Goal: Task Accomplishment & Management: Manage account settings

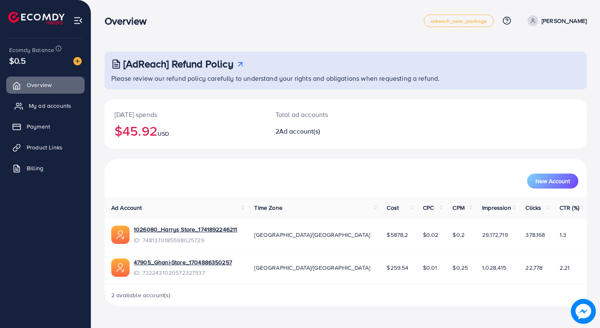
click at [62, 108] on span "My ad accounts" at bounding box center [50, 106] width 43 height 8
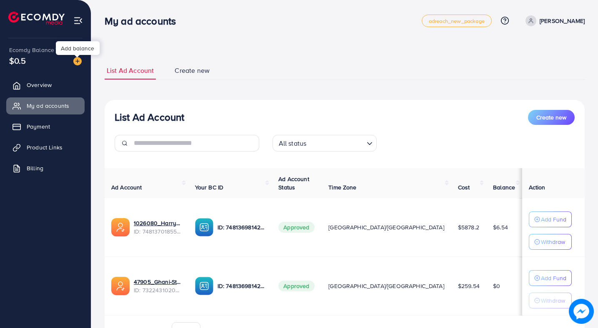
click at [82, 65] on div "Ecomdy Balance $0.5" at bounding box center [46, 55] width 78 height 35
click at [78, 63] on img at bounding box center [77, 61] width 8 height 8
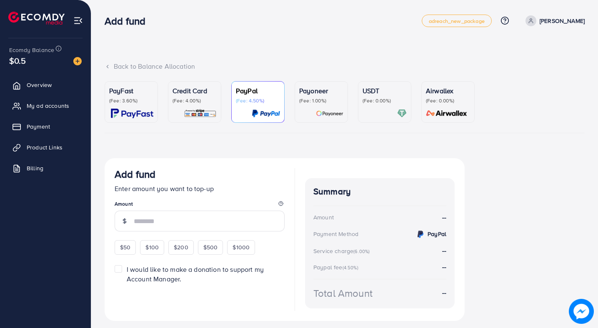
click at [132, 104] on p "(Fee: 3.60%)" at bounding box center [131, 101] width 44 height 7
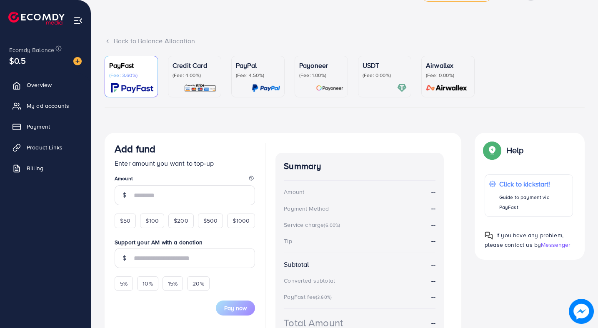
scroll to position [38, 0]
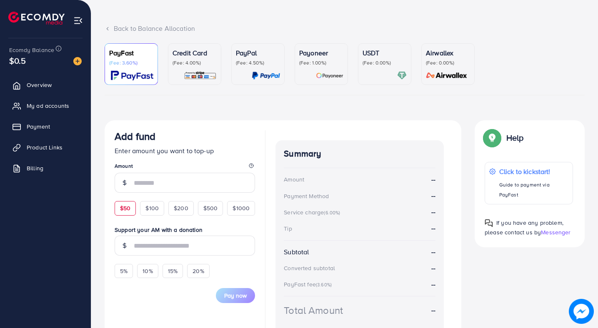
click at [127, 201] on div "$50" at bounding box center [125, 208] width 21 height 14
type input "**"
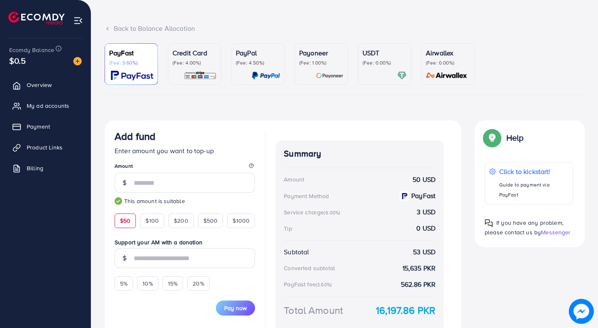
click at [127, 205] on small "This amount is suitable" at bounding box center [185, 201] width 140 height 8
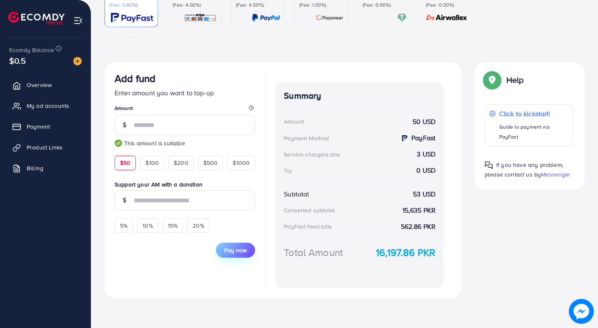
click at [237, 247] on span "Pay now" at bounding box center [235, 250] width 23 height 8
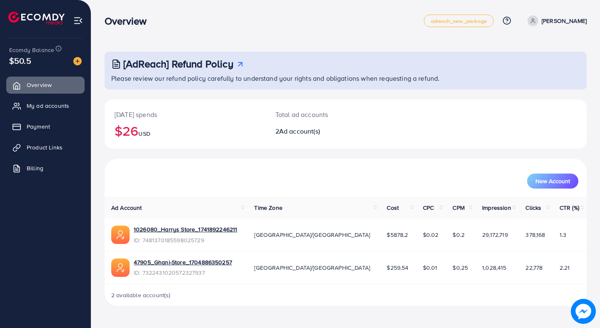
click at [54, 95] on ul "Overview My ad accounts Payment Product Links Billing" at bounding box center [45, 129] width 91 height 112
click at [54, 98] on link "My ad accounts" at bounding box center [45, 106] width 78 height 17
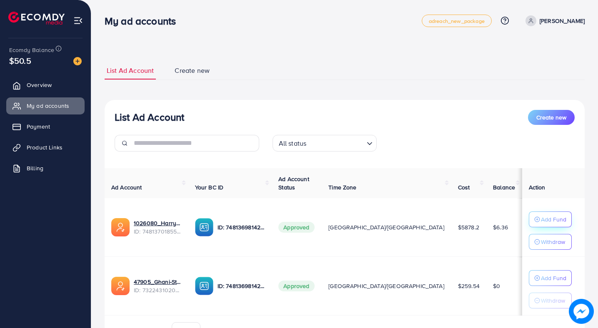
click at [534, 223] on icon "button" at bounding box center [537, 220] width 6 height 6
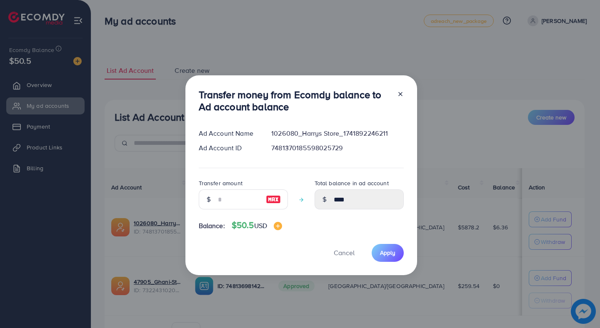
click at [263, 204] on div at bounding box center [273, 200] width 29 height 20
click at [270, 200] on img at bounding box center [273, 200] width 15 height 10
type input "**"
type input "*****"
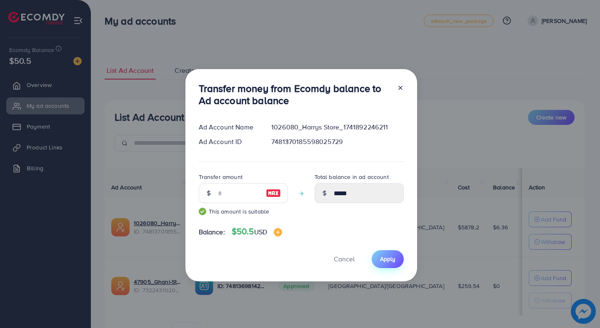
click at [385, 250] on button "Apply" at bounding box center [388, 259] width 32 height 18
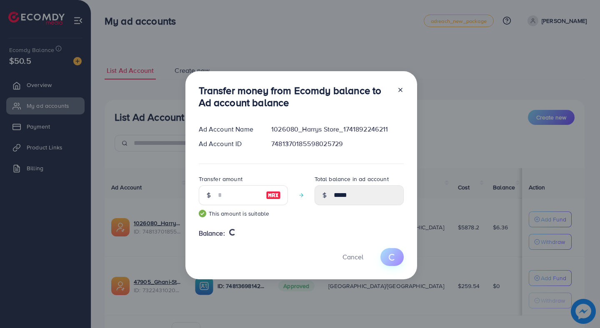
type input "****"
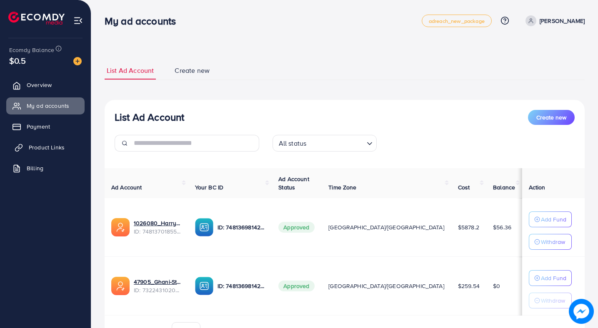
click at [61, 147] on span "Product Links" at bounding box center [47, 147] width 36 height 8
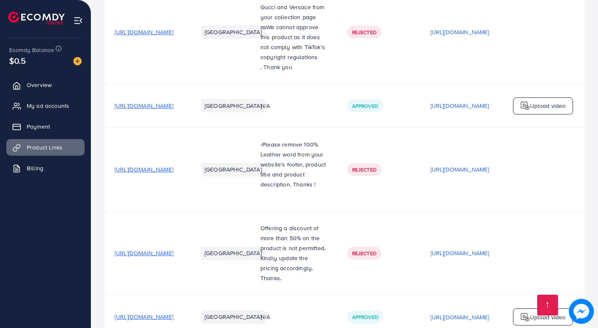
scroll to position [1021, 0]
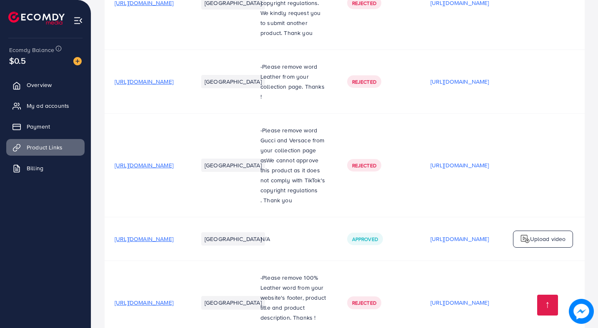
scroll to position [0, 0]
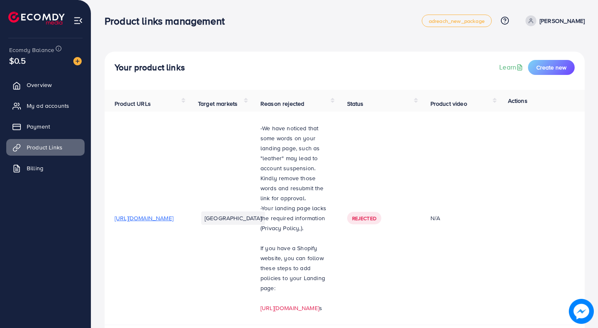
click at [563, 28] on div "Product links management adreach_new_package Help Center Contact Support Plans …" at bounding box center [345, 20] width 480 height 23
click at [563, 20] on p "[PERSON_NAME]" at bounding box center [562, 21] width 45 height 10
click at [553, 64] on link "Log out" at bounding box center [544, 68] width 79 height 19
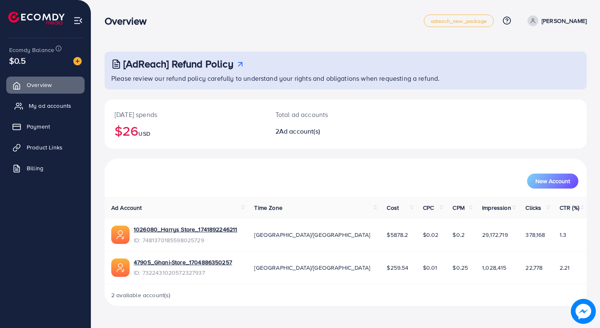
click at [51, 106] on span "My ad accounts" at bounding box center [50, 106] width 43 height 8
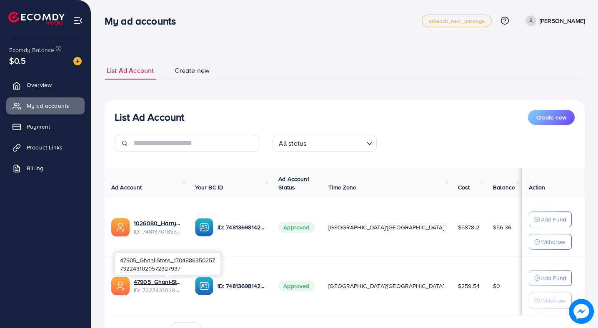
scroll to position [48, 0]
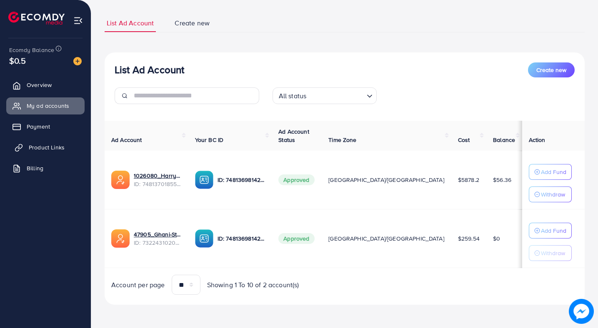
click at [52, 147] on span "Product Links" at bounding box center [47, 147] width 36 height 8
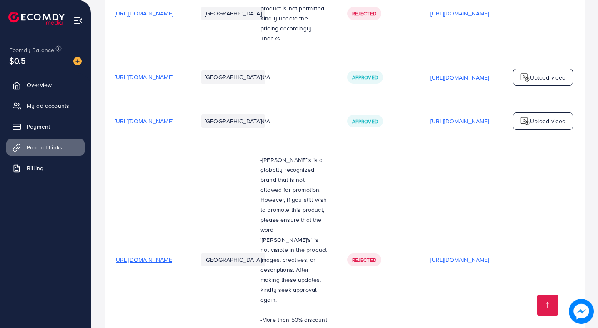
scroll to position [1021, 0]
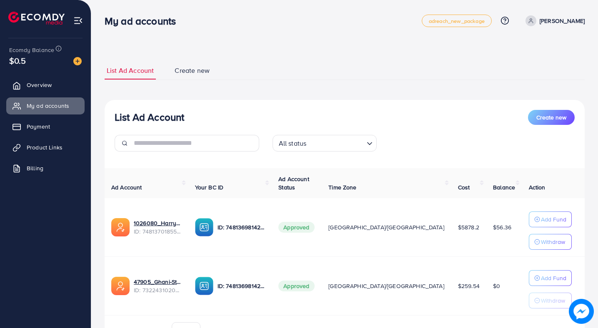
click at [560, 14] on div "My ad accounts adreach_new_package Help Center Contact Support Plans and Pricin…" at bounding box center [345, 20] width 480 height 23
click at [560, 25] on p "[PERSON_NAME]" at bounding box center [562, 21] width 45 height 10
click at [555, 49] on link "Profile" at bounding box center [544, 49] width 79 height 19
select select "********"
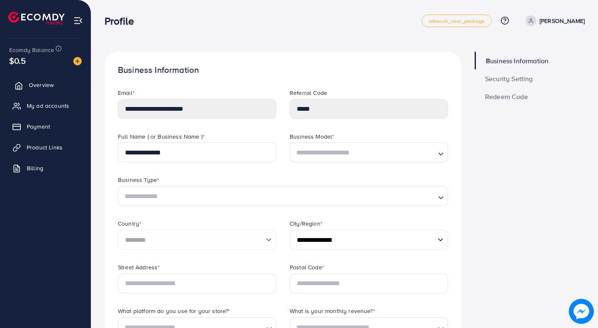
click at [50, 86] on span "Overview" at bounding box center [41, 85] width 25 height 8
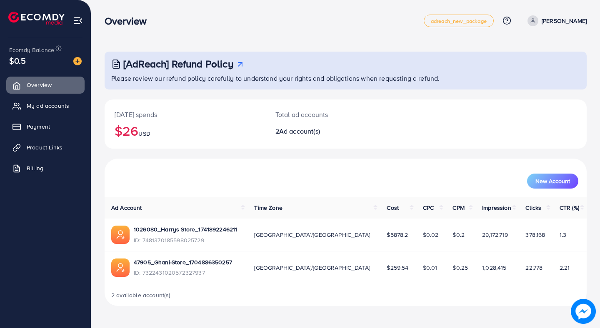
click at [50, 97] on ul "Overview My ad accounts Payment Product Links Billing" at bounding box center [45, 129] width 91 height 112
click at [473, 2] on div "[AdReach] Refund Policy Please review our refund policy carefully to understand…" at bounding box center [345, 160] width 509 height 320
